Goal: Information Seeking & Learning: Learn about a topic

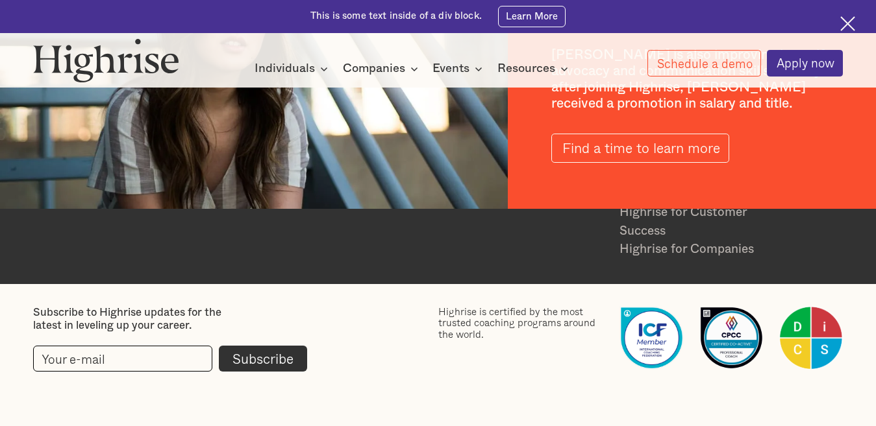
scroll to position [1703, 0]
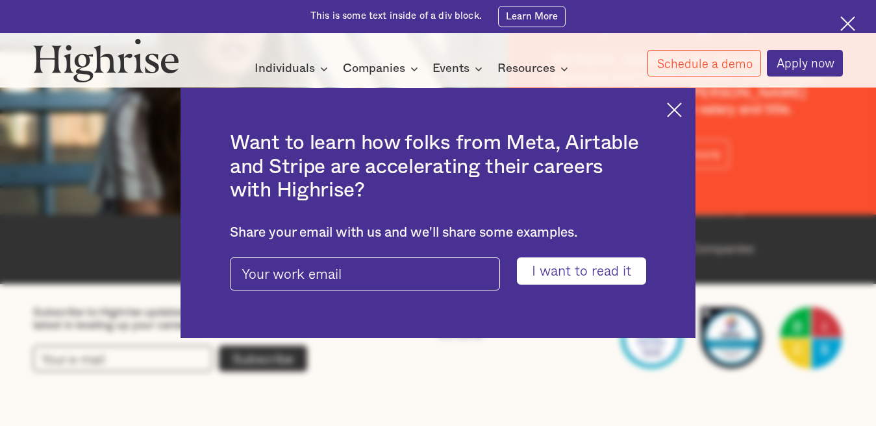
click at [682, 103] on img at bounding box center [674, 110] width 15 height 15
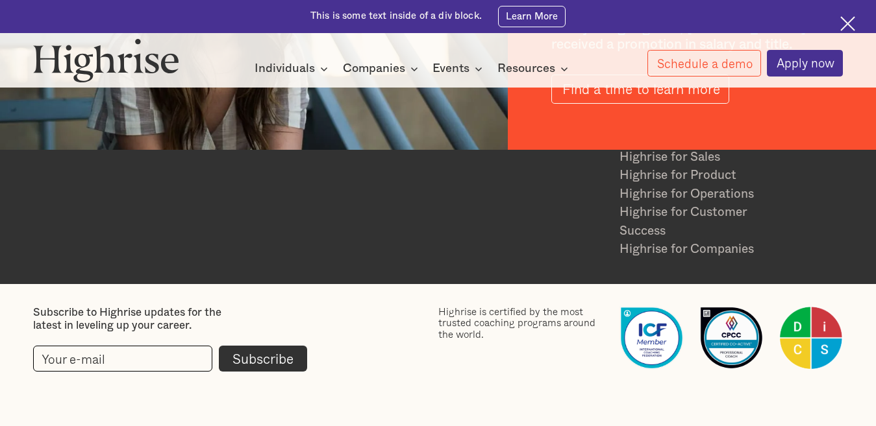
scroll to position [1638, 0]
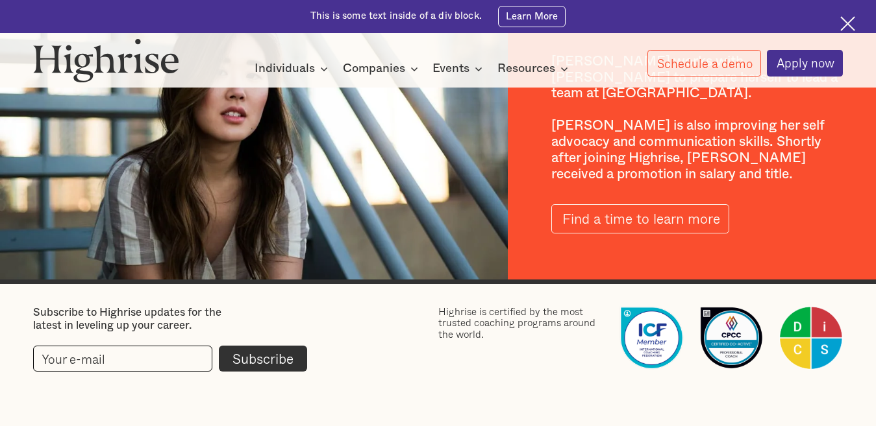
click at [849, 24] on img at bounding box center [847, 23] width 15 height 15
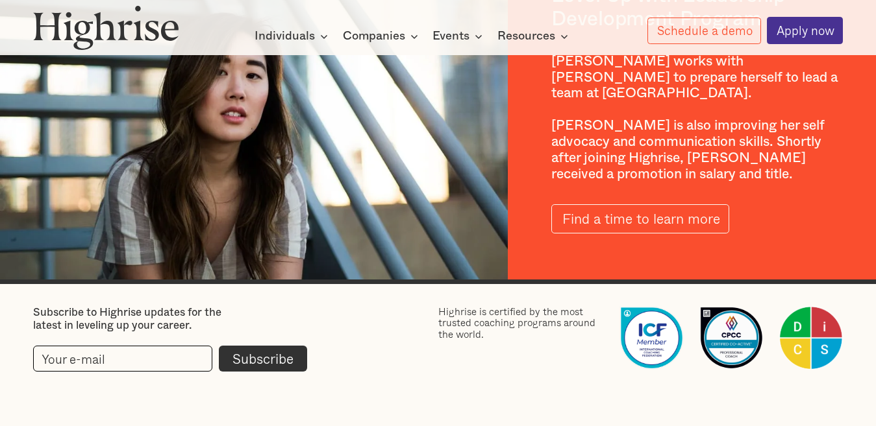
click at [463, 309] on div "Highrise is certified by the most trusted coaching programs around the world." at bounding box center [522, 323] width 168 height 35
copy div "Highrise"
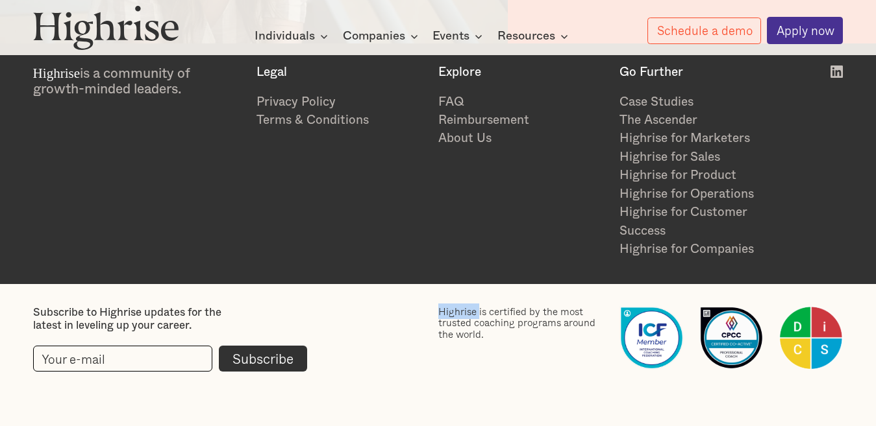
scroll to position [1897, 0]
click at [321, 93] on link "Privacy Policy" at bounding box center [340, 102] width 168 height 18
